Goal: Task Accomplishment & Management: Manage account settings

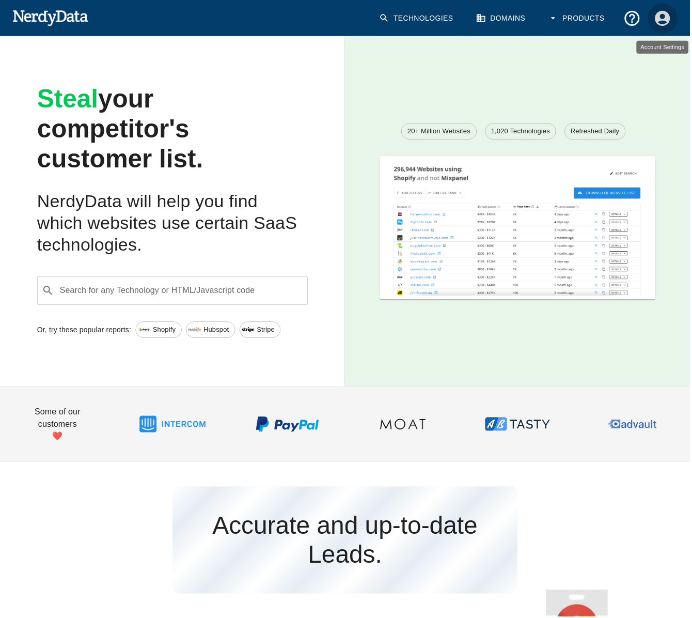
click at [663, 17] on icon "Account Settings" at bounding box center [665, 18] width 18 height 18
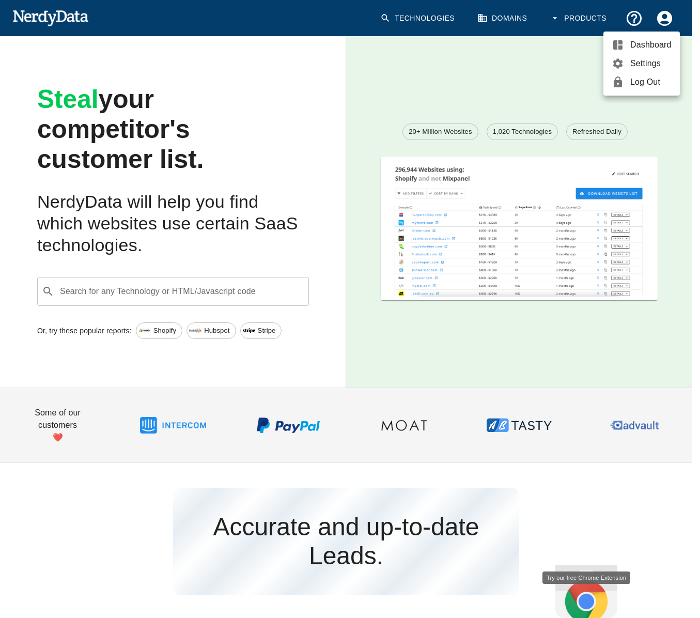
click at [647, 48] on span "Dashboard" at bounding box center [650, 45] width 41 height 12
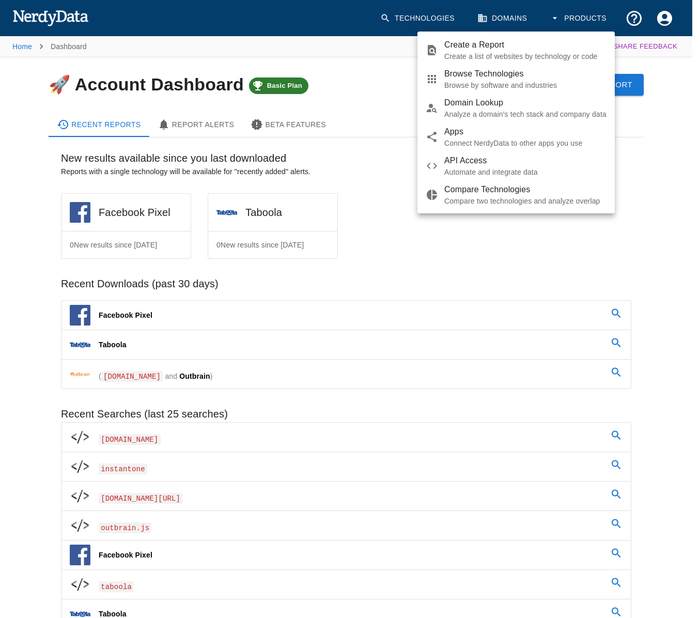
click at [670, 30] on div at bounding box center [350, 309] width 700 height 618
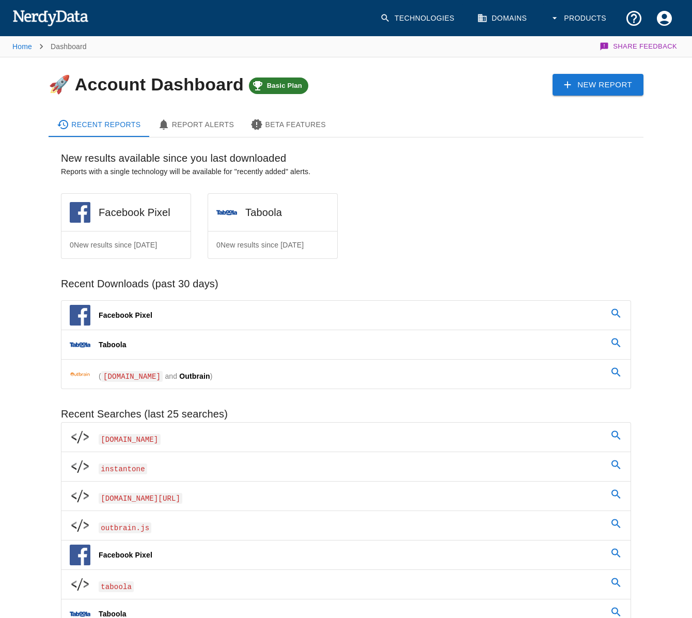
click at [667, 17] on body "Technologies Domains Products Home Dashboard Share Feedback 🚀 Account Dashboard…" at bounding box center [346, 614] width 692 height 1229
click at [666, 19] on icon "Account Settings" at bounding box center [664, 17] width 15 height 15
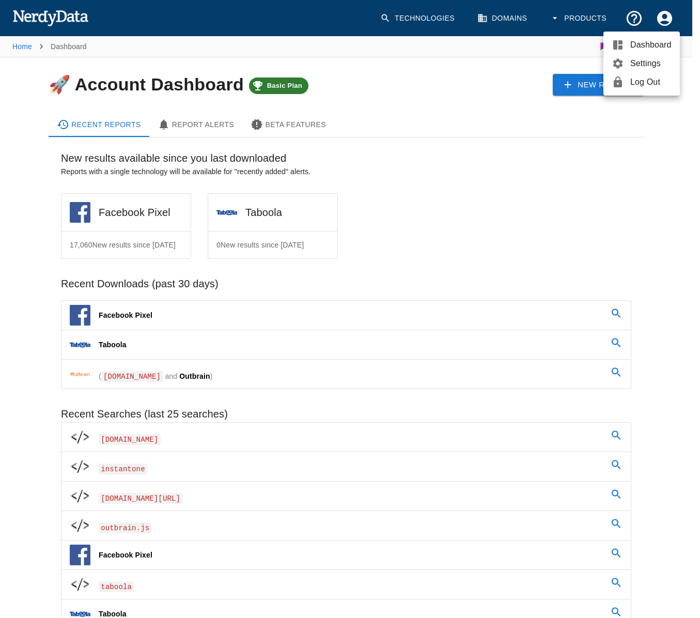
click at [651, 59] on span "Settings" at bounding box center [650, 63] width 41 height 12
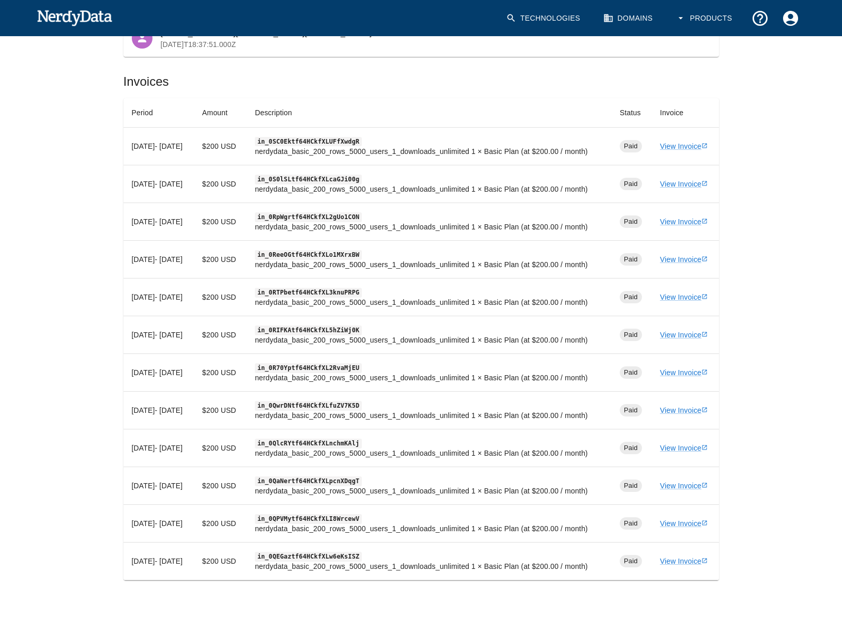
scroll to position [318, 0]
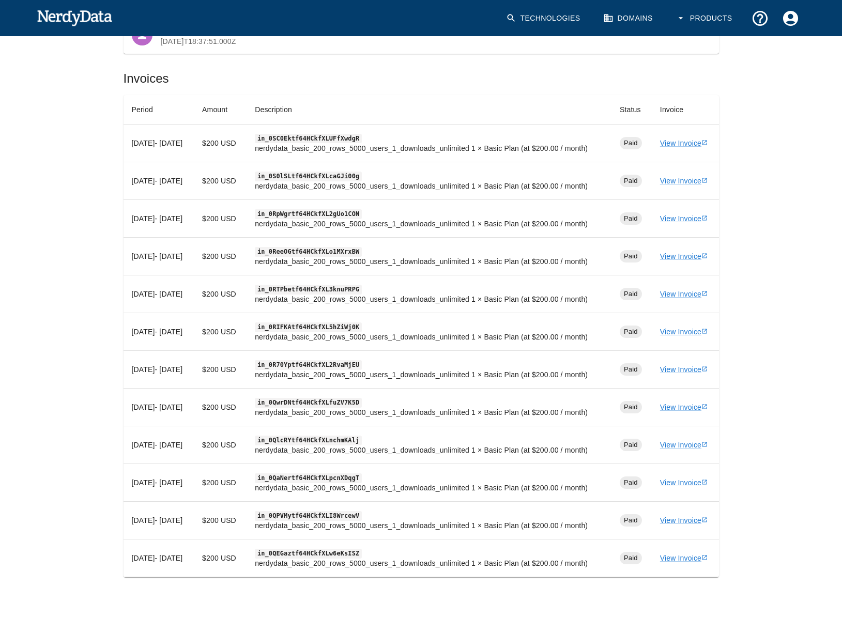
click at [685, 205] on td "View Invoice" at bounding box center [685, 219] width 67 height 38
click at [689, 221] on td "View Invoice" at bounding box center [685, 219] width 67 height 38
click at [696, 208] on td "View Invoice" at bounding box center [685, 219] width 67 height 38
click at [696, 214] on link "View Invoice" at bounding box center [684, 218] width 48 height 8
click at [194, 191] on td "Jul 27, 2025 - Aug 27, 2025" at bounding box center [159, 181] width 71 height 38
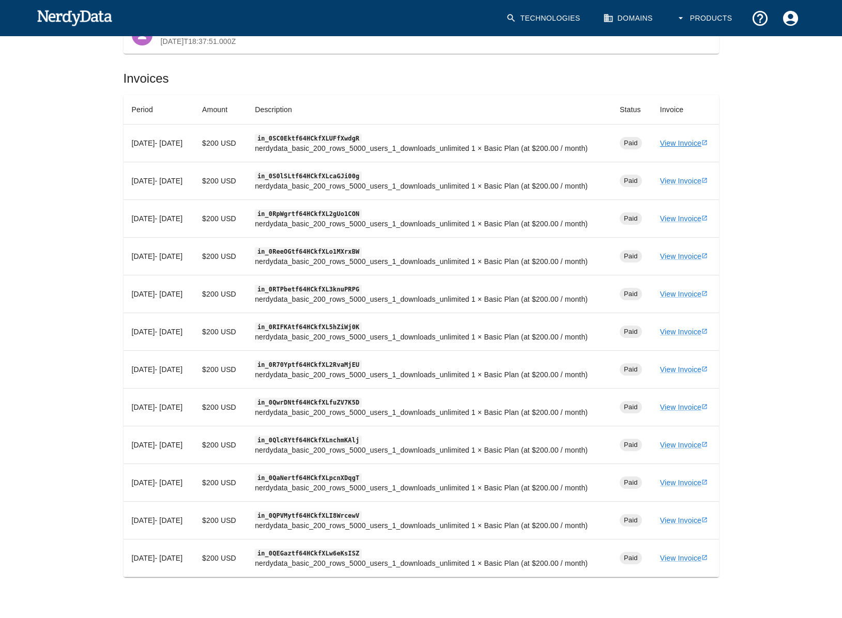
click at [684, 140] on link "View Invoice" at bounding box center [684, 143] width 48 height 8
drag, startPoint x: 311, startPoint y: 99, endPoint x: 316, endPoint y: 141, distance: 41.6
click at [311, 99] on th "Description" at bounding box center [429, 109] width 365 height 29
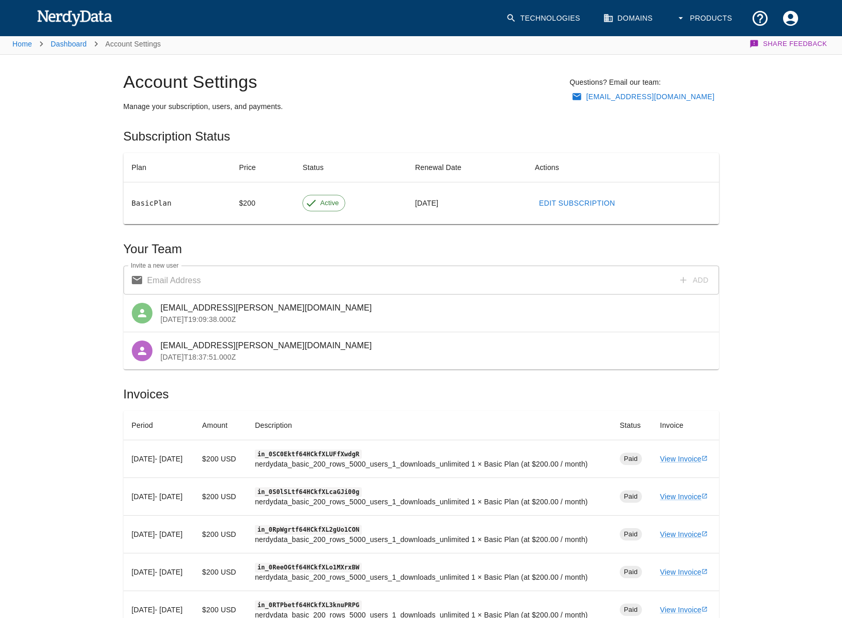
scroll to position [0, 0]
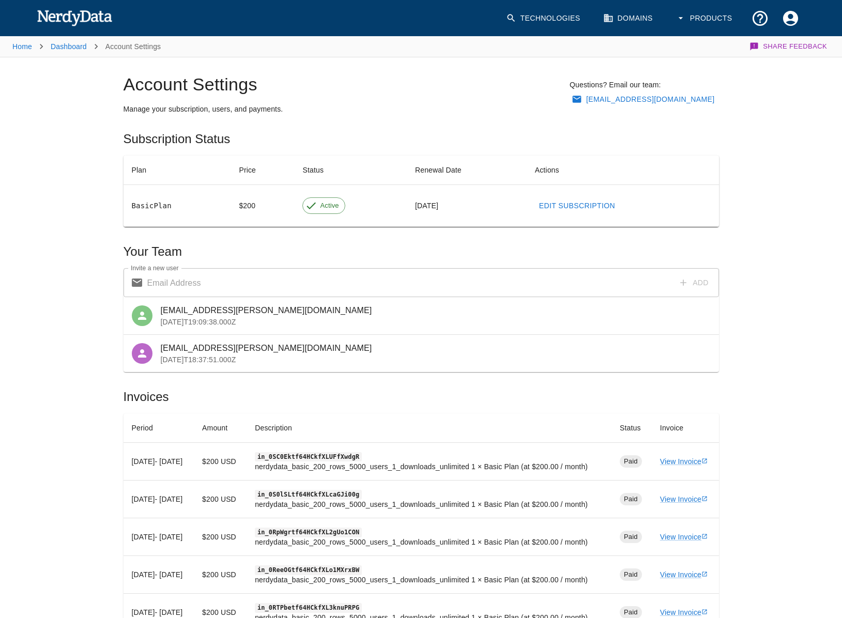
click at [247, 467] on td "$ 200 USD" at bounding box center [220, 462] width 53 height 38
click at [294, 488] on td "in_0S0lSLtf64HCkfXLcaGJi00g nerdydata_basic_200_rows_5000_users_1_downloads_unl…" at bounding box center [429, 500] width 365 height 38
click at [698, 495] on link "View Invoice" at bounding box center [684, 499] width 48 height 8
drag, startPoint x: 665, startPoint y: 473, endPoint x: 675, endPoint y: 463, distance: 14.6
click at [666, 473] on td "View Invoice" at bounding box center [685, 462] width 67 height 38
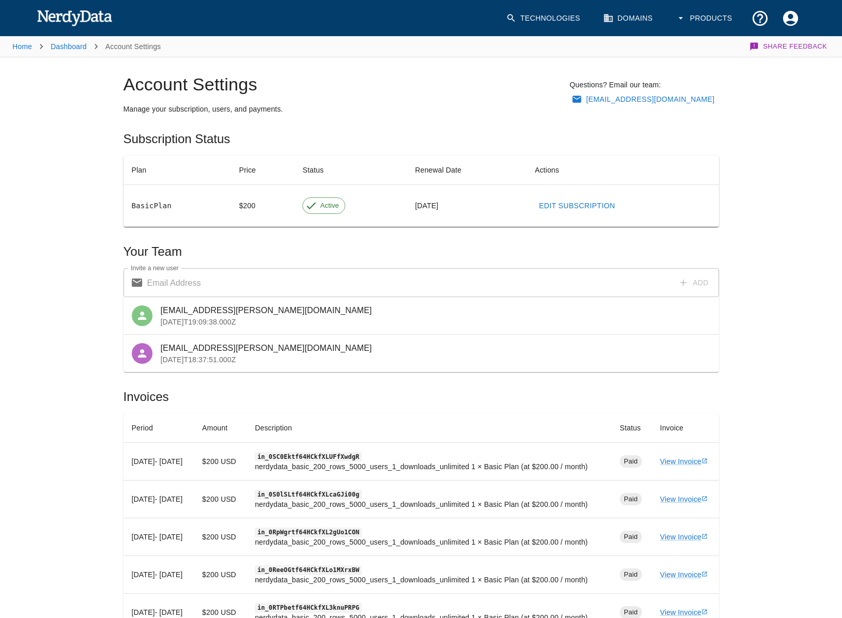
click at [675, 461] on td "View Invoice" at bounding box center [685, 462] width 67 height 38
click at [677, 457] on link "View Invoice" at bounding box center [684, 461] width 48 height 8
click at [678, 497] on link "View Invoice" at bounding box center [684, 499] width 48 height 8
